Goal: Communication & Community: Answer question/provide support

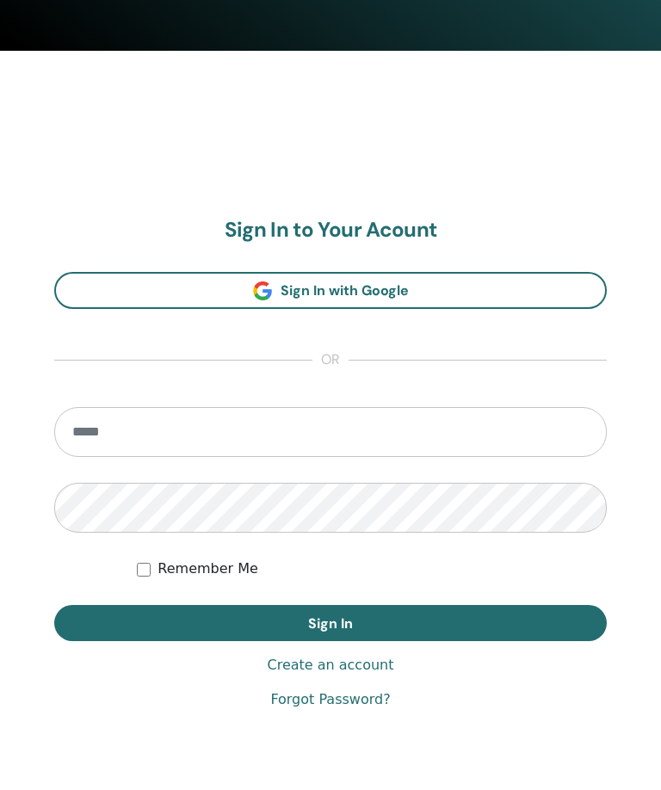
scroll to position [810, 0]
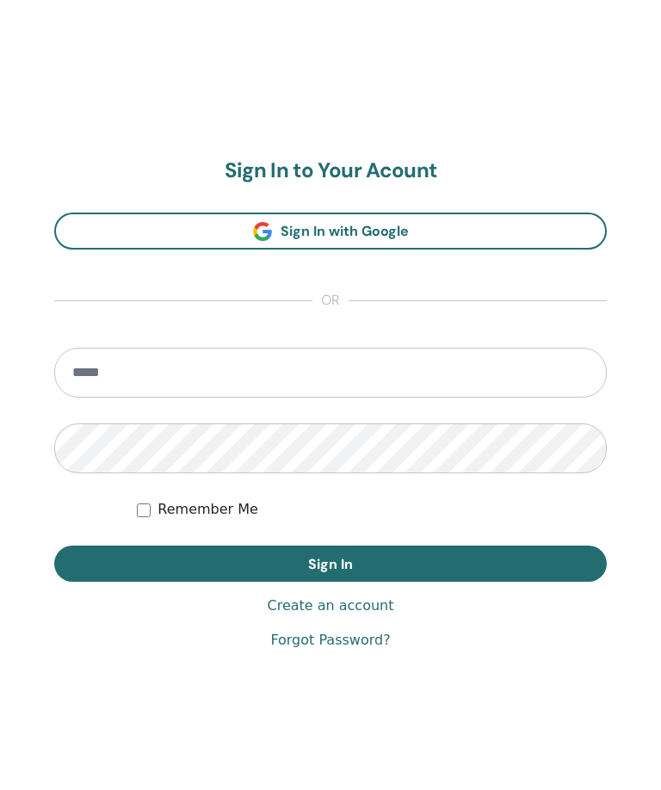
click at [318, 399] on input "email" at bounding box center [330, 397] width 552 height 50
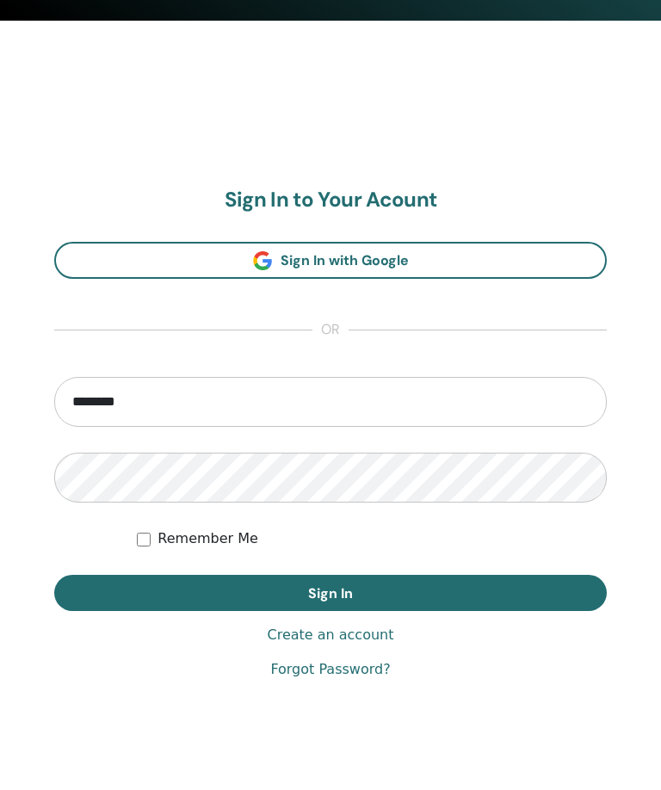
click at [569, 391] on input "********" at bounding box center [330, 402] width 552 height 50
click at [236, 397] on input "**********" at bounding box center [330, 402] width 552 height 50
type input "*"
type input "**********"
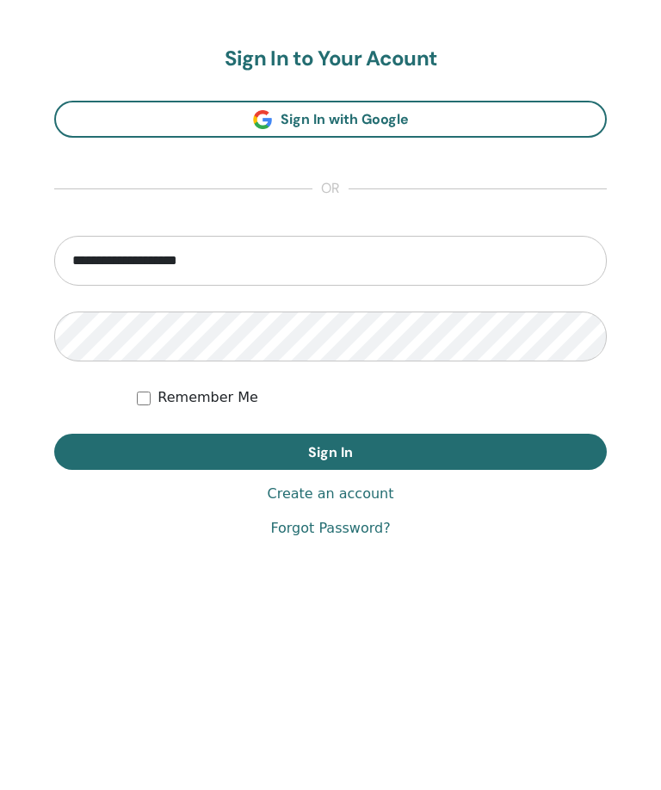
click at [452, 575] on button "Sign In" at bounding box center [330, 593] width 552 height 36
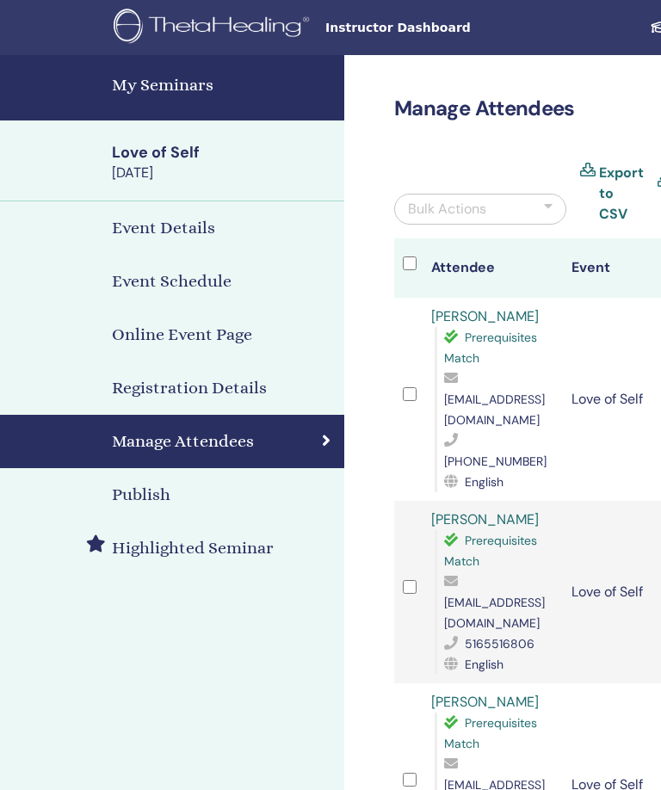
scroll to position [0, 372]
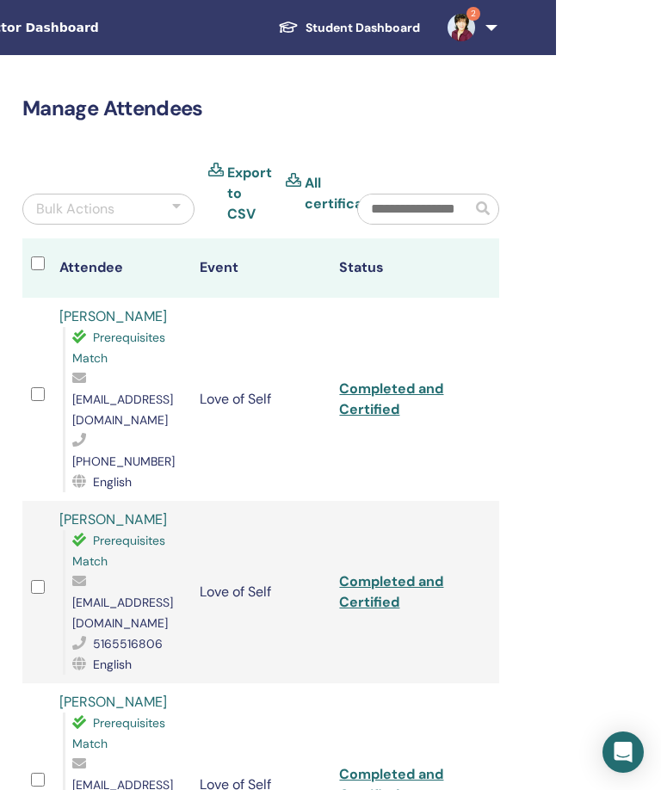
click at [490, 19] on link "2" at bounding box center [469, 27] width 71 height 55
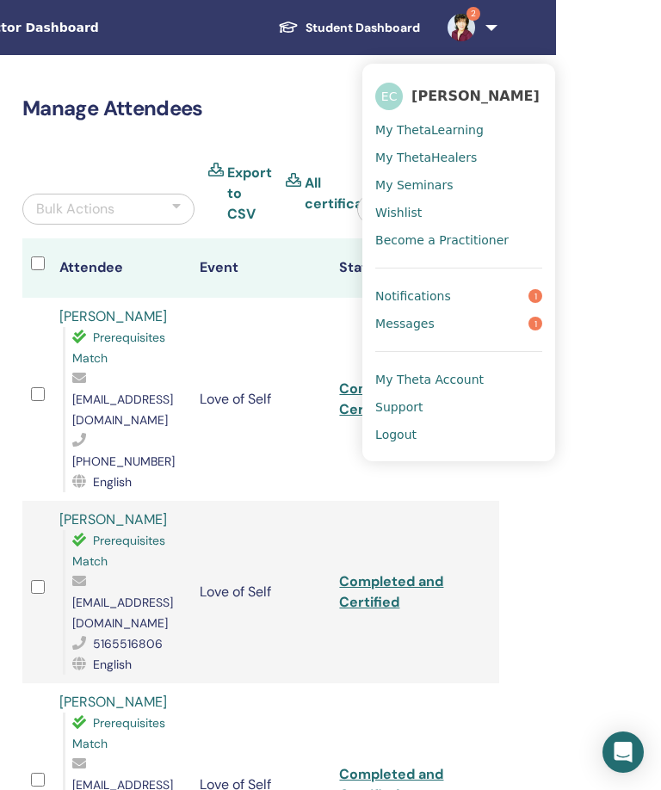
click at [485, 294] on link "Notifications 1" at bounding box center [458, 296] width 167 height 28
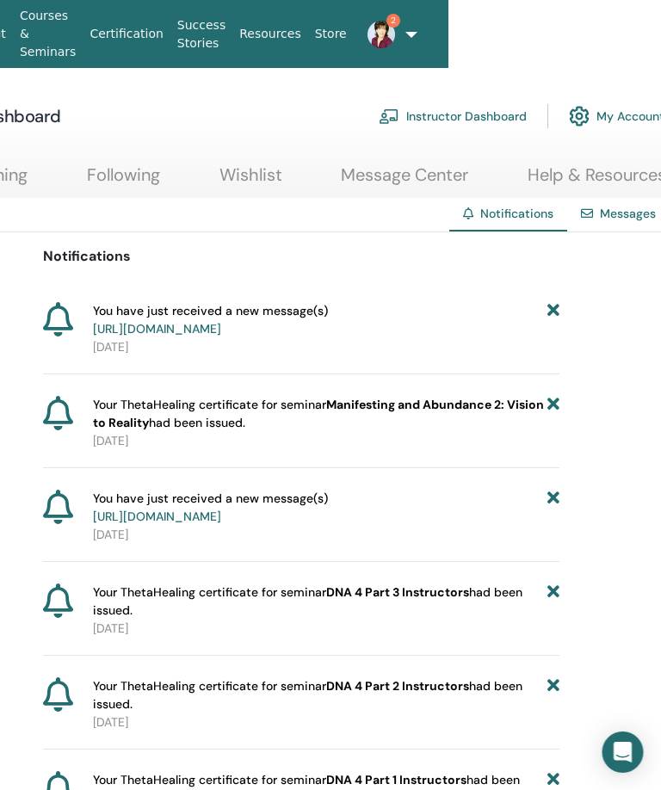
scroll to position [0, 215]
click at [392, 33] on img at bounding box center [381, 35] width 28 height 28
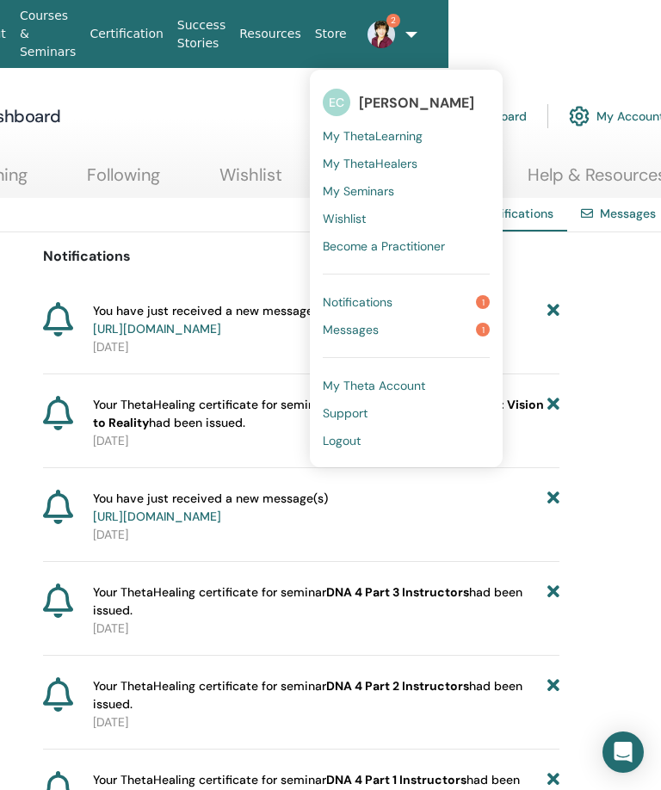
click at [411, 318] on link "Messages 1" at bounding box center [406, 330] width 167 height 28
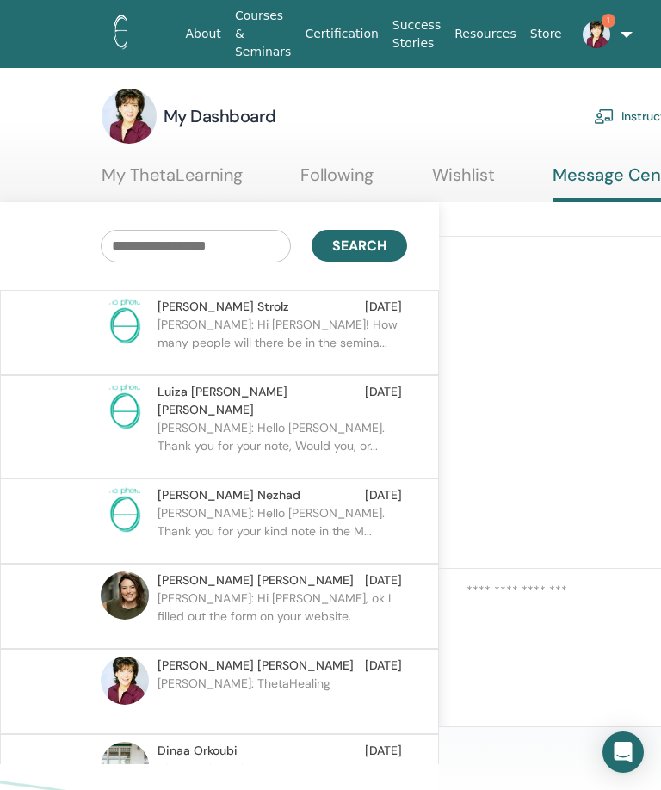
click at [334, 334] on p "Lukas: Hi Ellen! How many people will there be in the semina..." at bounding box center [281, 342] width 249 height 52
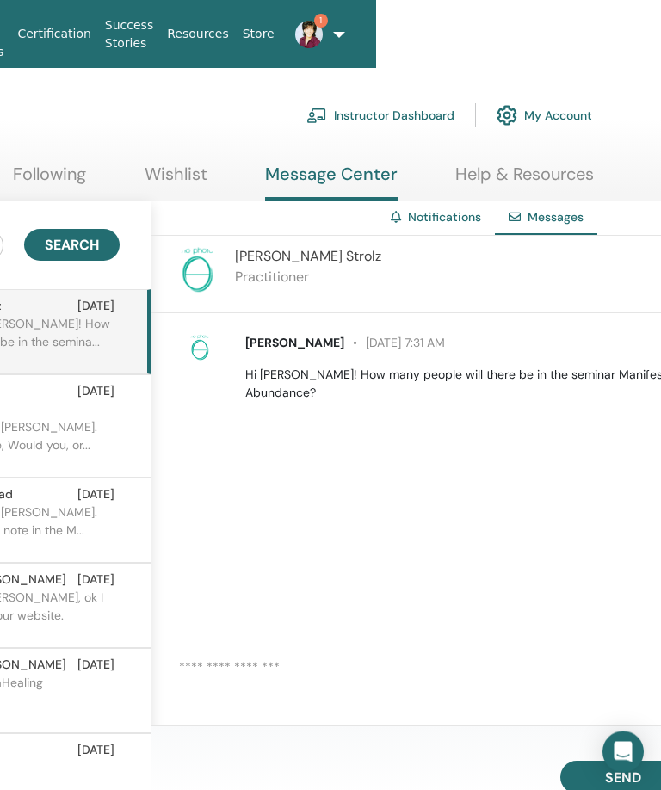
scroll to position [0, 280]
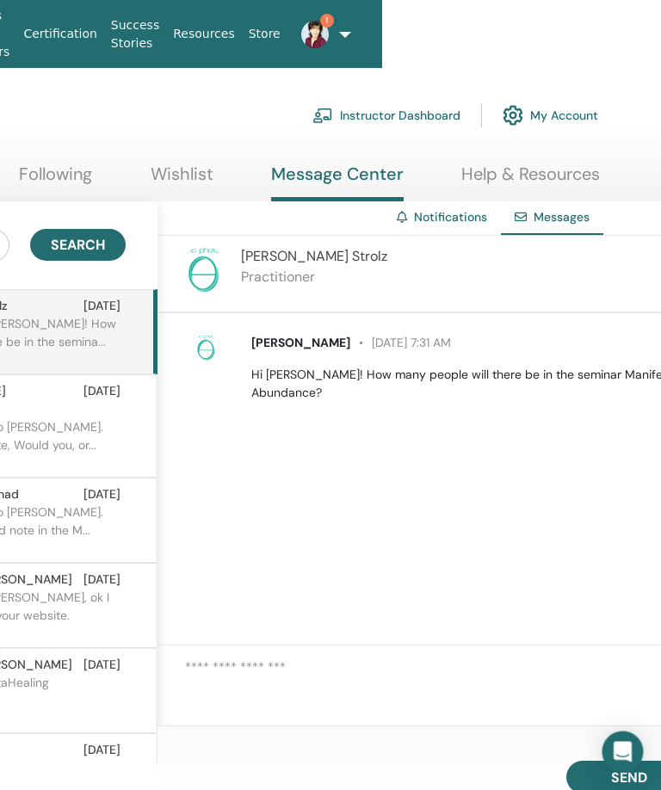
click at [319, 692] on textarea at bounding box center [469, 685] width 566 height 54
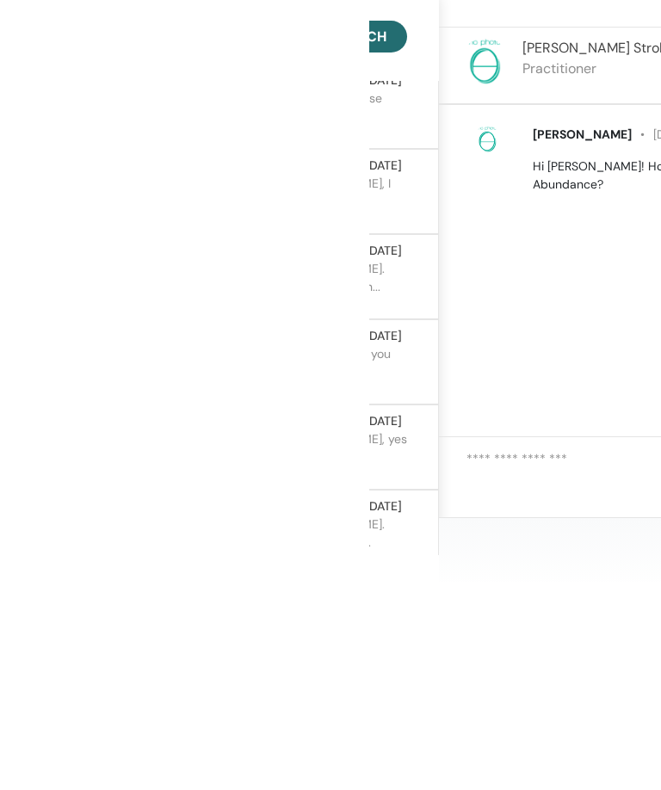
scroll to position [0, 372]
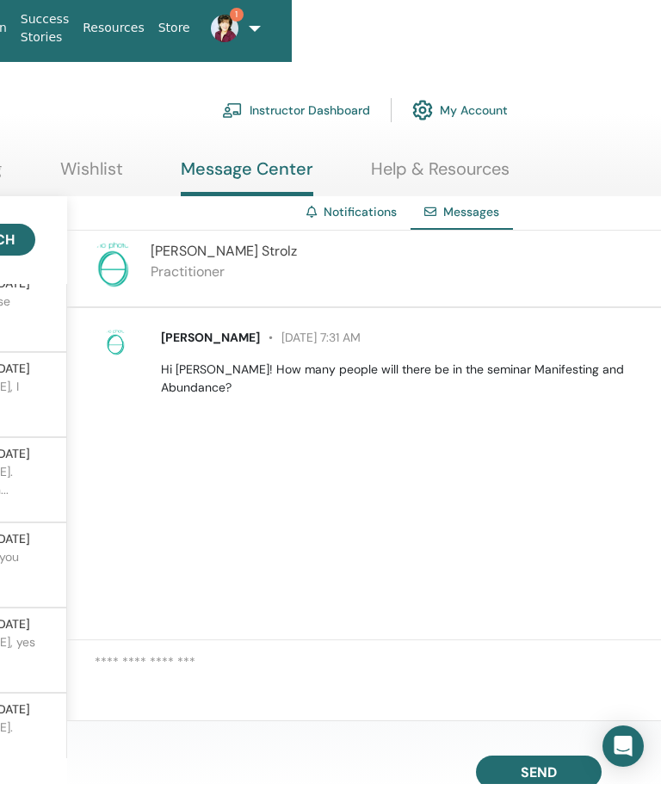
click at [304, 280] on div "Lukas Strolz Practitioner" at bounding box center [364, 275] width 594 height 77
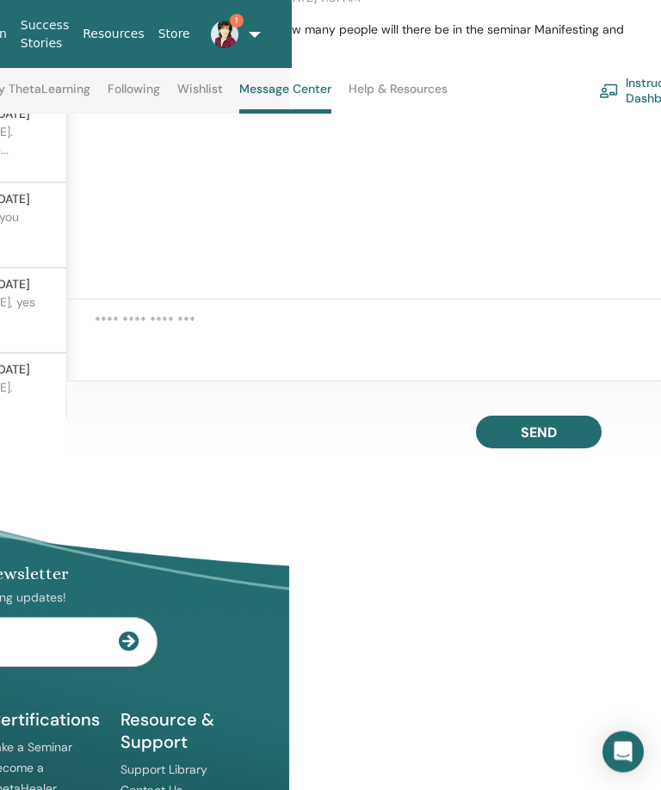
scroll to position [404, 372]
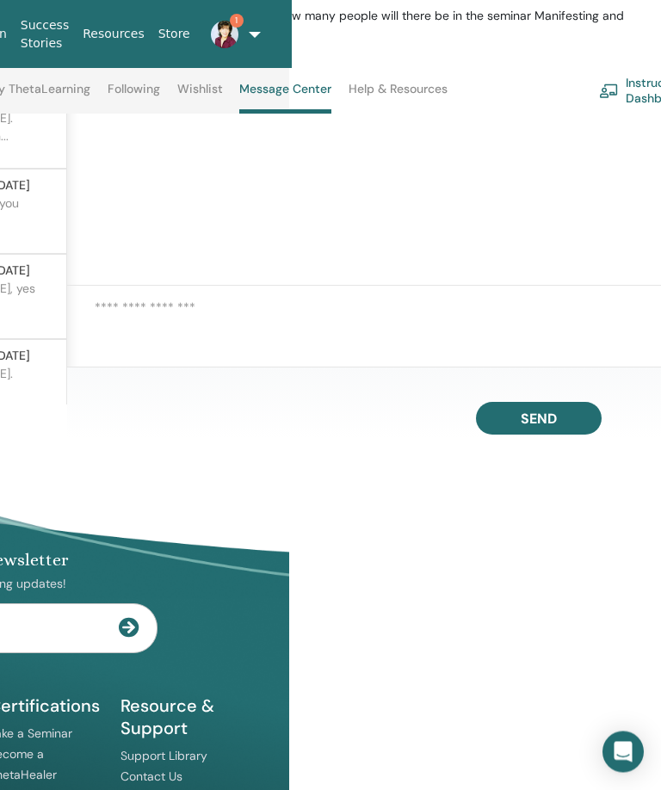
click at [206, 329] on textarea at bounding box center [378, 325] width 566 height 54
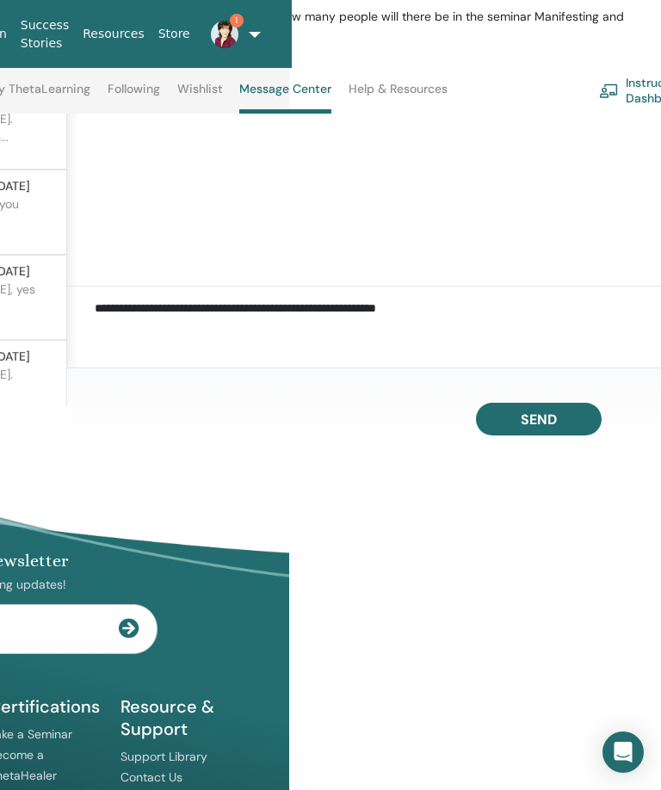
click at [347, 324] on textarea "**********" at bounding box center [378, 328] width 566 height 60
click at [423, 334] on textarea "**********" at bounding box center [378, 328] width 566 height 60
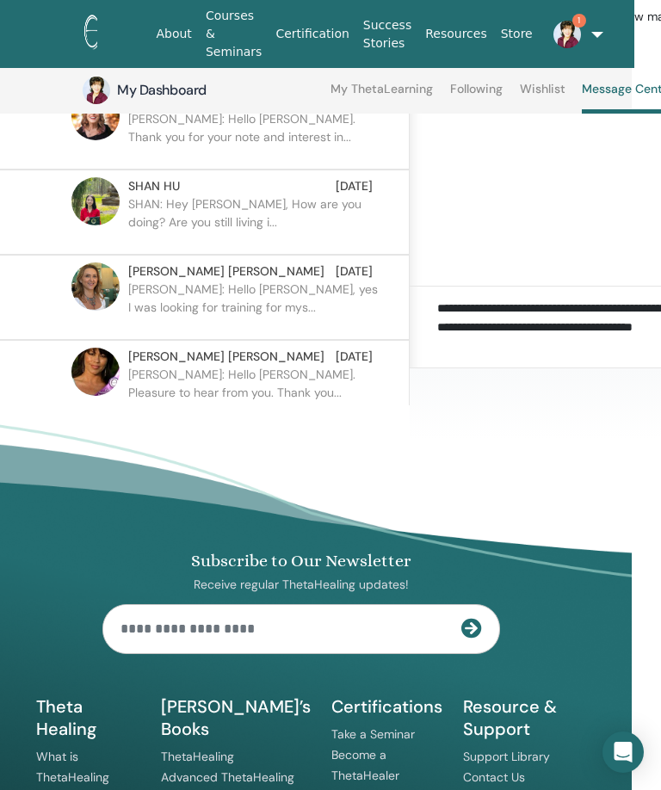
scroll to position [644, 0]
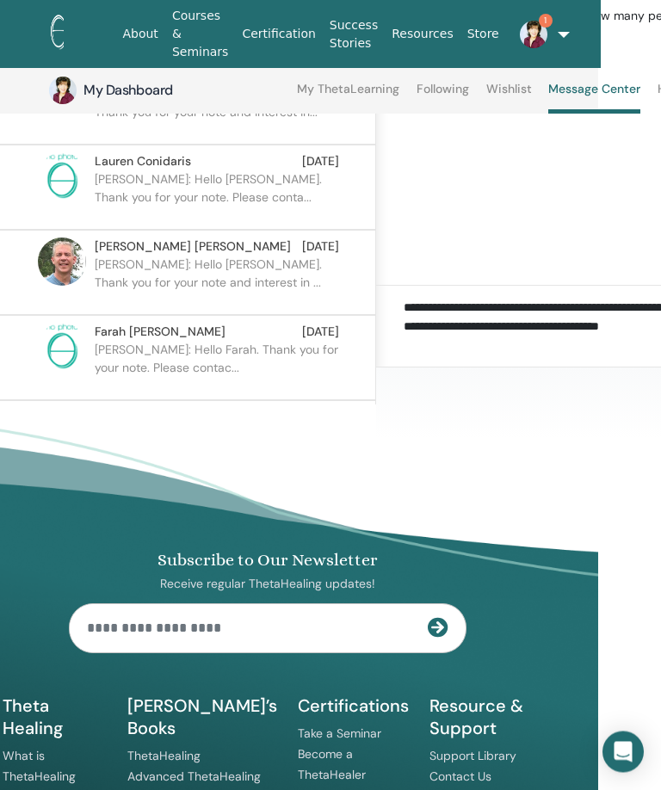
scroll to position [404, 58]
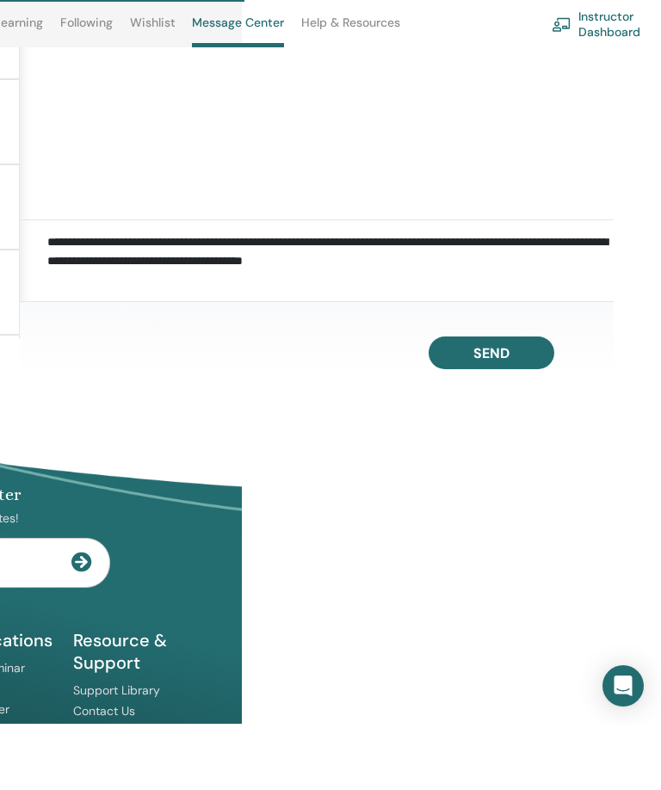
click at [526, 298] on textarea "**********" at bounding box center [330, 328] width 566 height 60
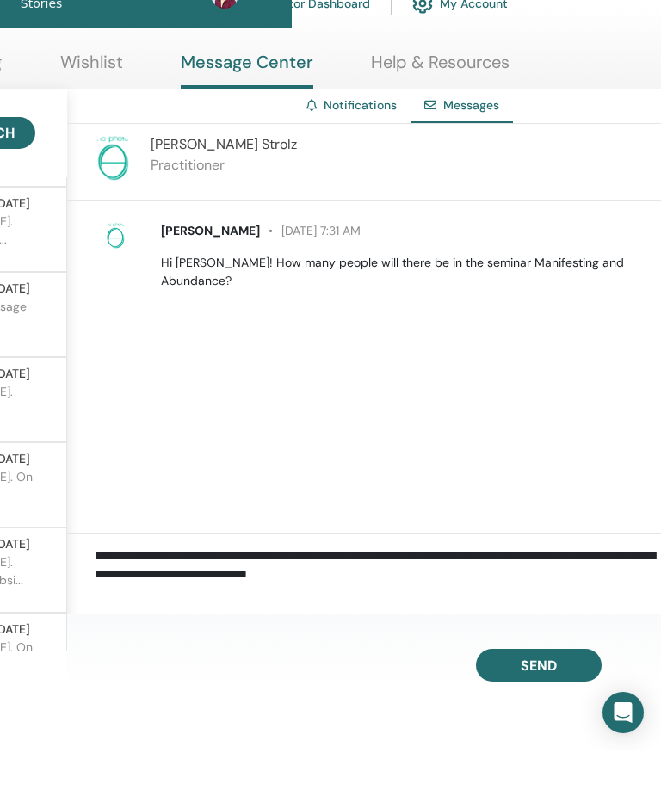
scroll to position [72, 372]
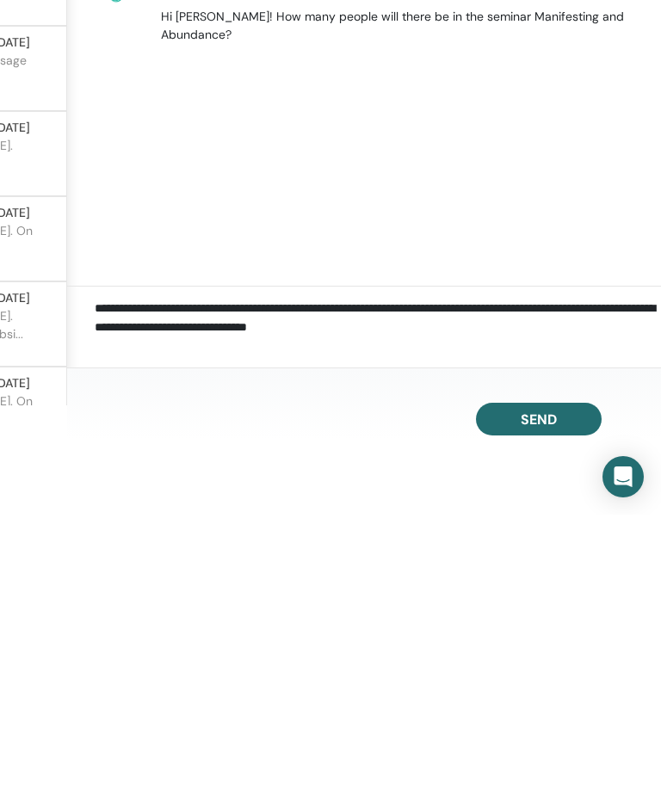
type textarea "**********"
click at [540, 686] on span "Send" at bounding box center [538, 695] width 36 height 18
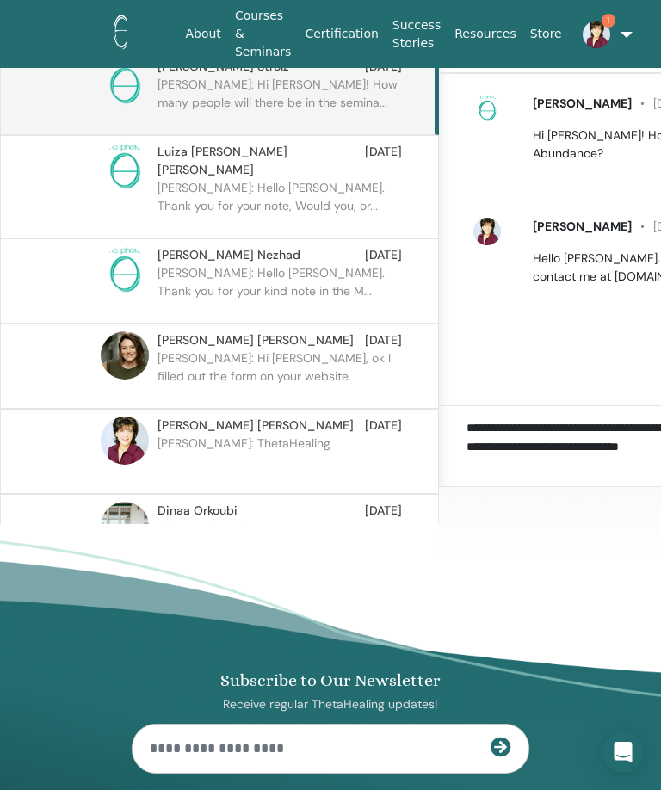
scroll to position [0, 0]
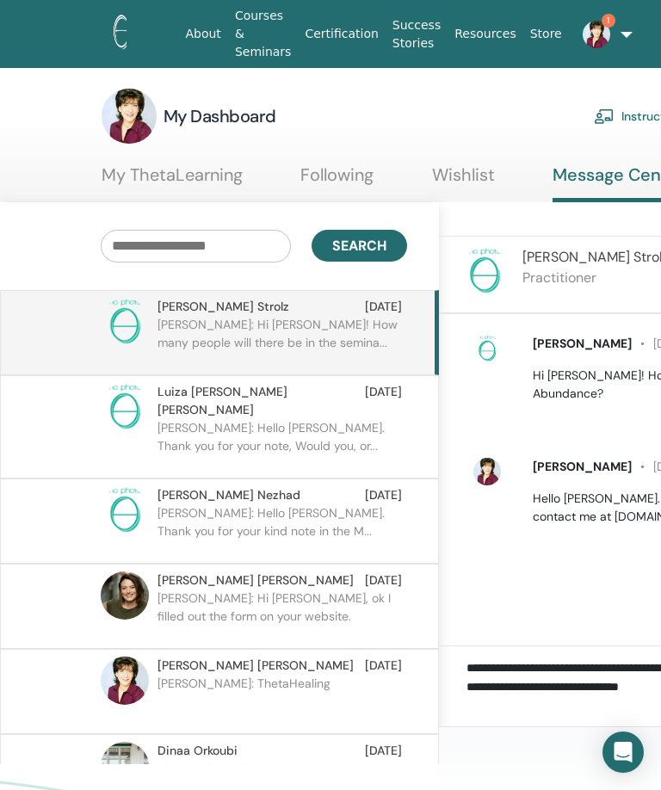
click at [370, 167] on link "Following" at bounding box center [336, 181] width 73 height 34
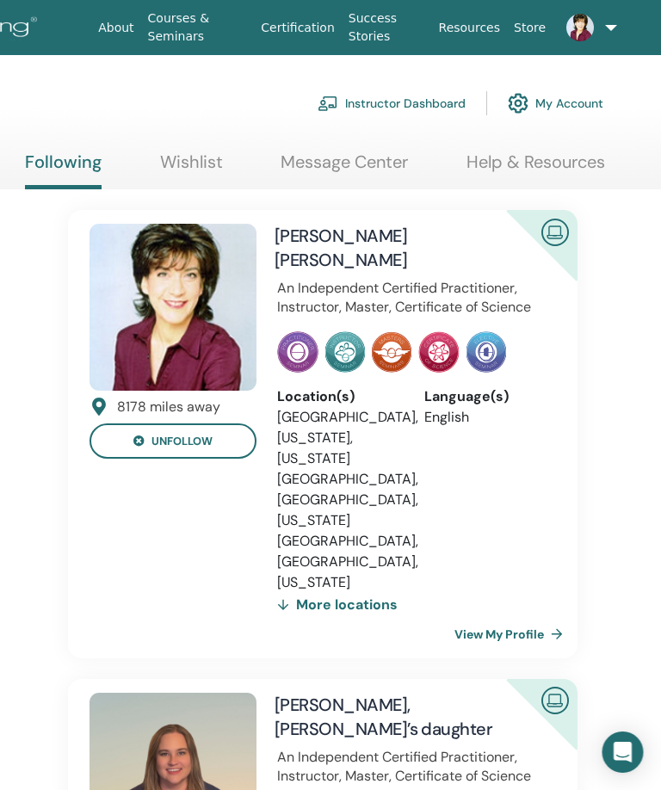
scroll to position [0, 276]
click at [608, 12] on link at bounding box center [581, 27] width 59 height 55
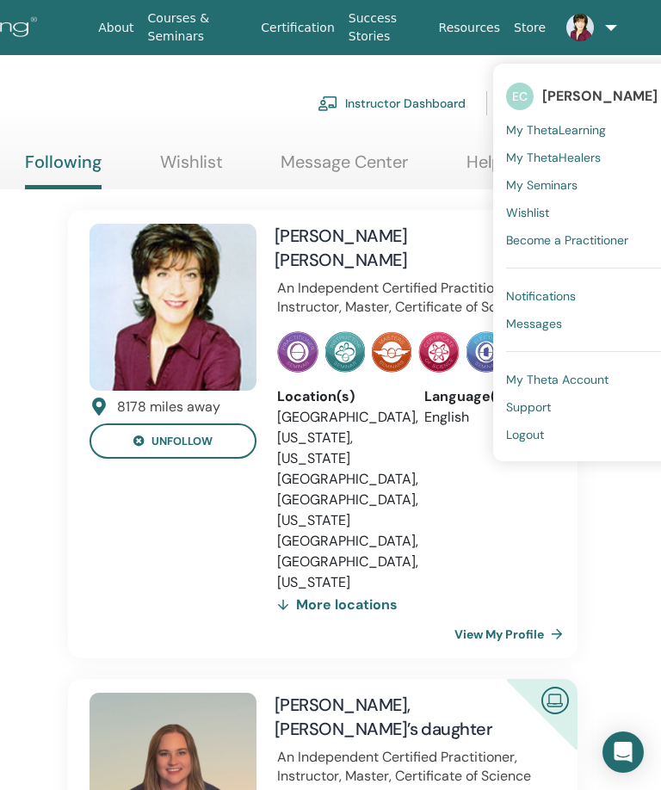
click at [583, 299] on link "Notifications" at bounding box center [589, 296] width 167 height 28
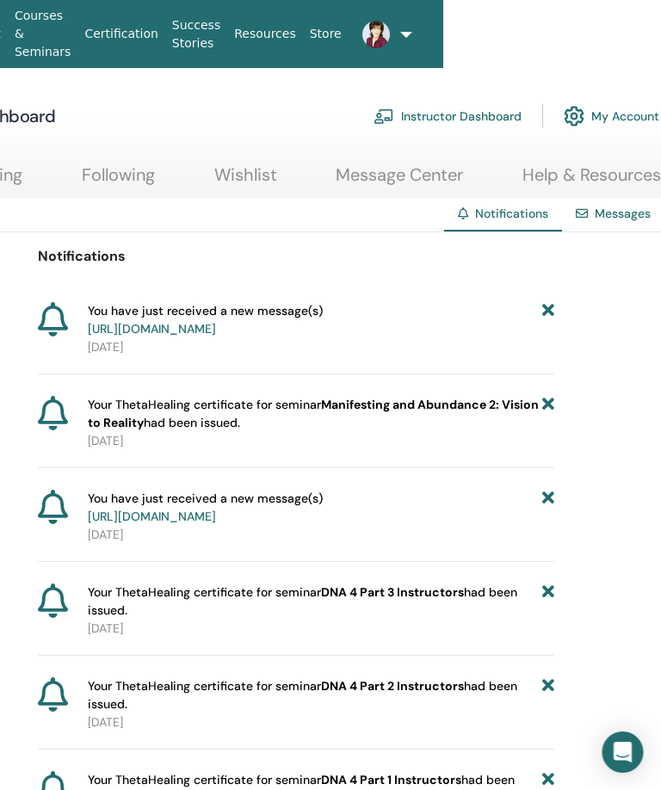
scroll to position [0, 223]
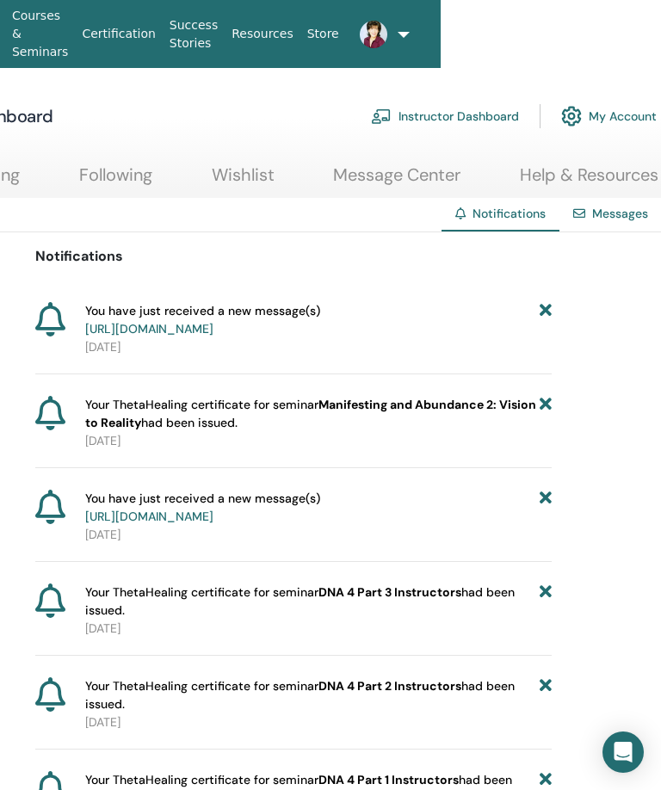
click at [545, 314] on icon at bounding box center [545, 320] width 12 height 36
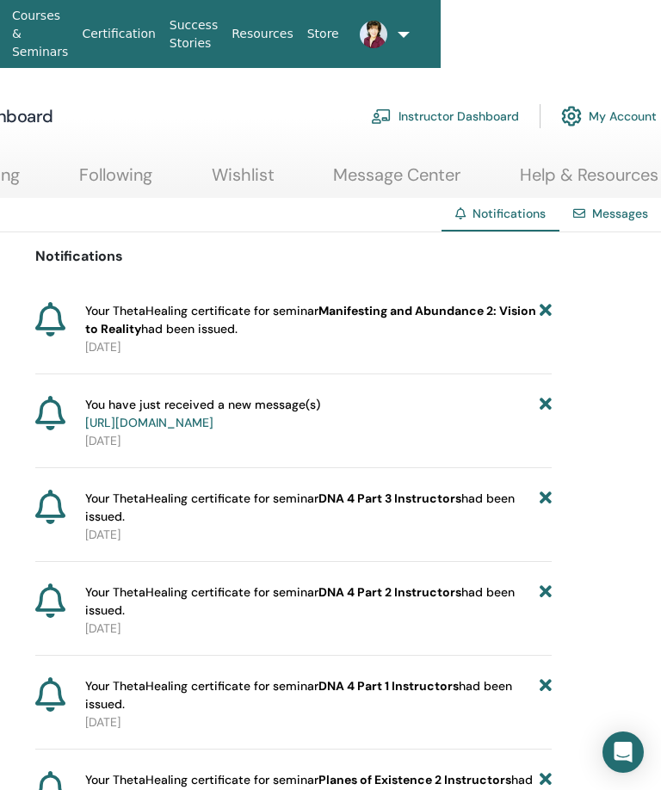
click at [389, 26] on link at bounding box center [367, 34] width 43 height 55
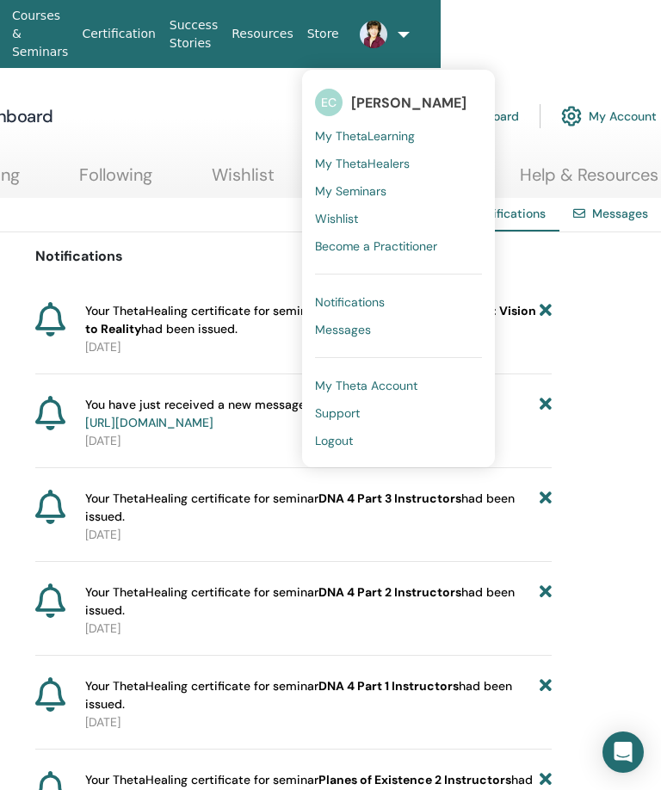
click at [390, 323] on link "Messages" at bounding box center [398, 330] width 167 height 28
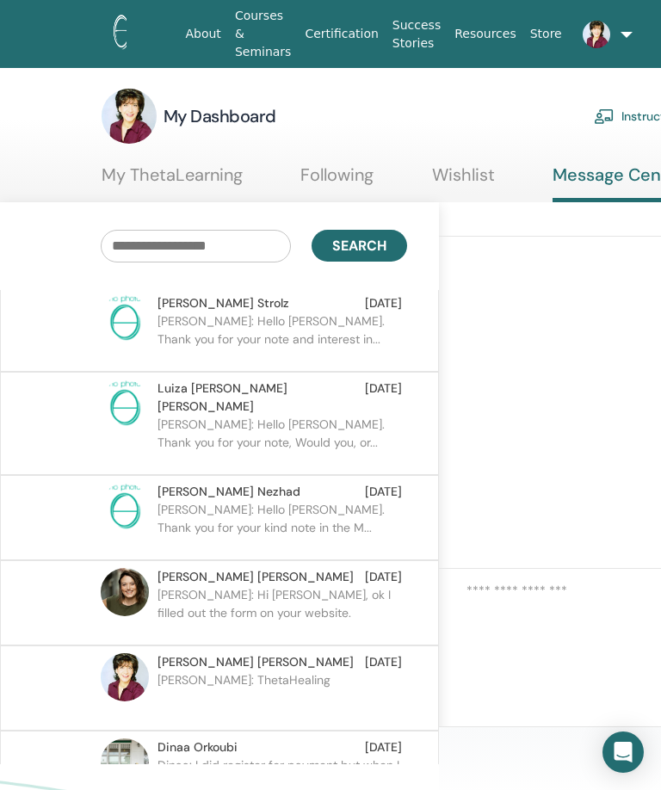
scroll to position [4, 0]
click at [292, 328] on p "[PERSON_NAME]: Hello [PERSON_NAME]. Thank you for your note and interest in..." at bounding box center [281, 337] width 249 height 52
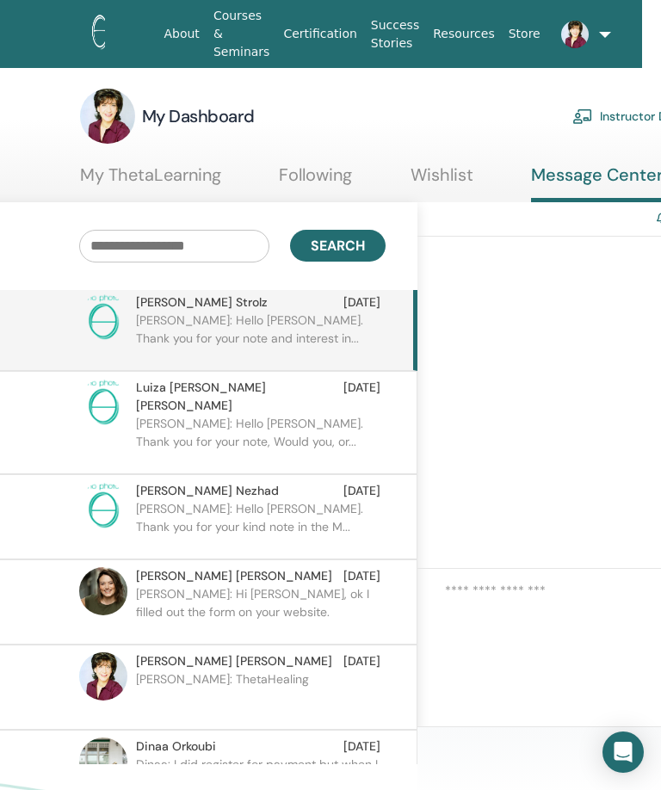
scroll to position [0, 14]
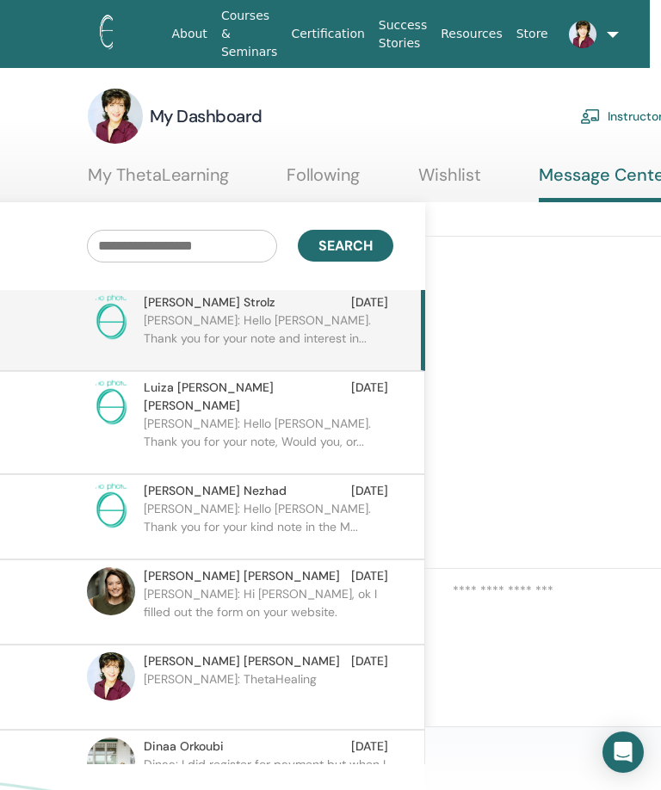
click at [274, 329] on p "[PERSON_NAME]: Hello [PERSON_NAME]. Thank you for your note and interest in..." at bounding box center [268, 337] width 249 height 52
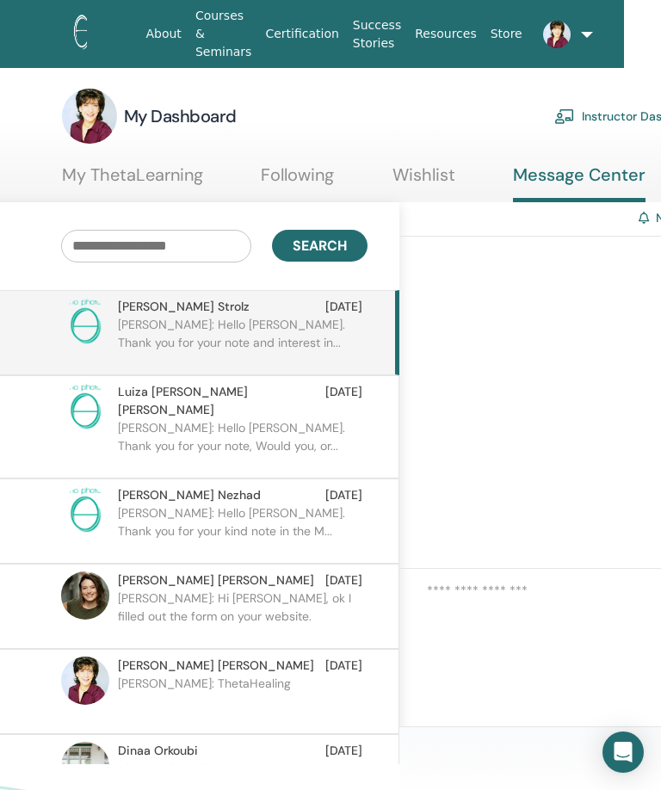
scroll to position [0, 39]
click at [568, 28] on img at bounding box center [558, 35] width 28 height 28
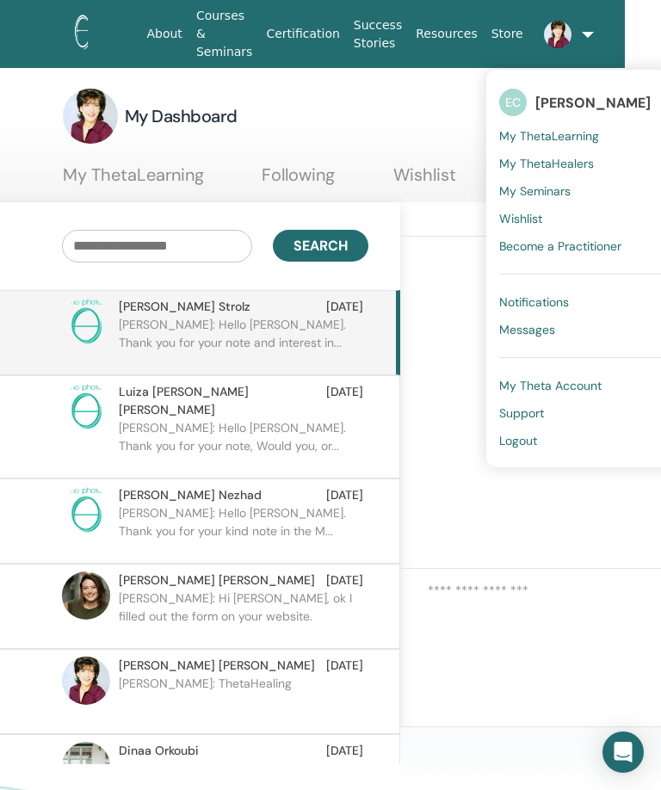
click at [534, 439] on span "Logout" at bounding box center [518, 440] width 38 height 15
